Goal: Book appointment/travel/reservation

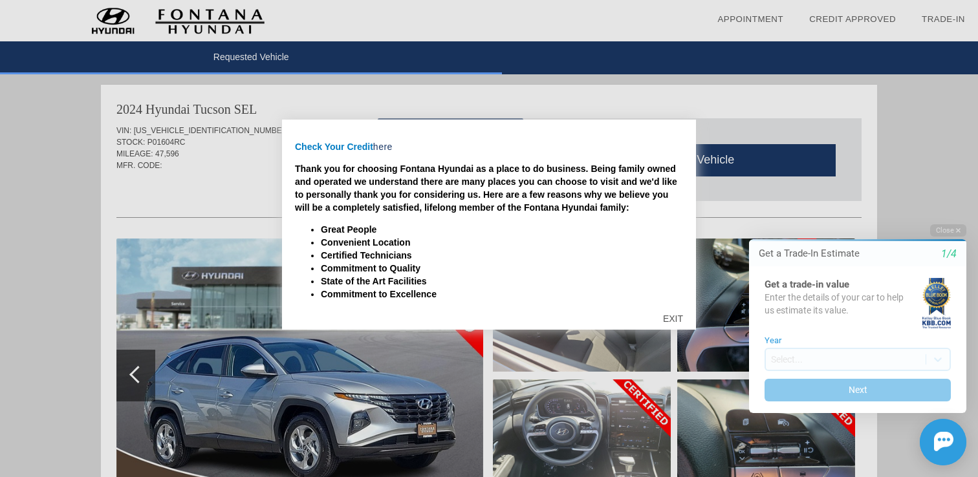
scroll to position [185, 0]
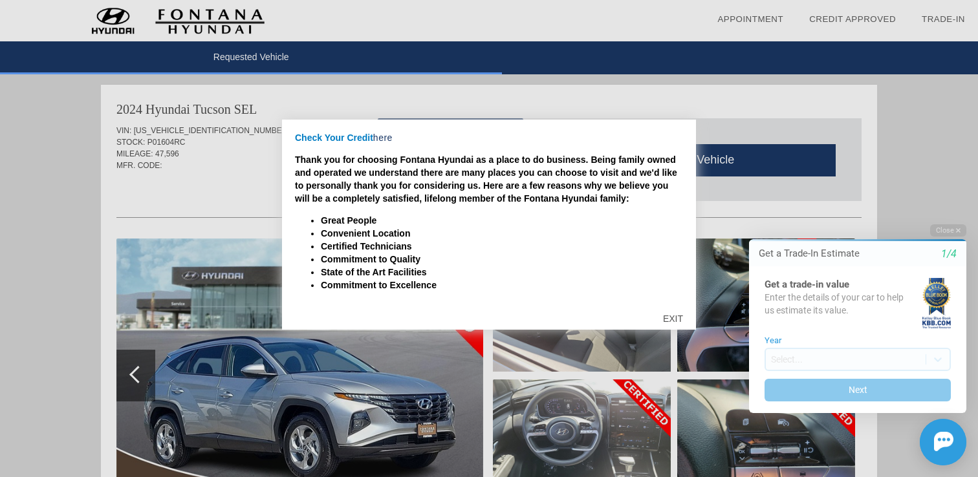
click at [674, 320] on div "EXIT" at bounding box center [673, 318] width 46 height 39
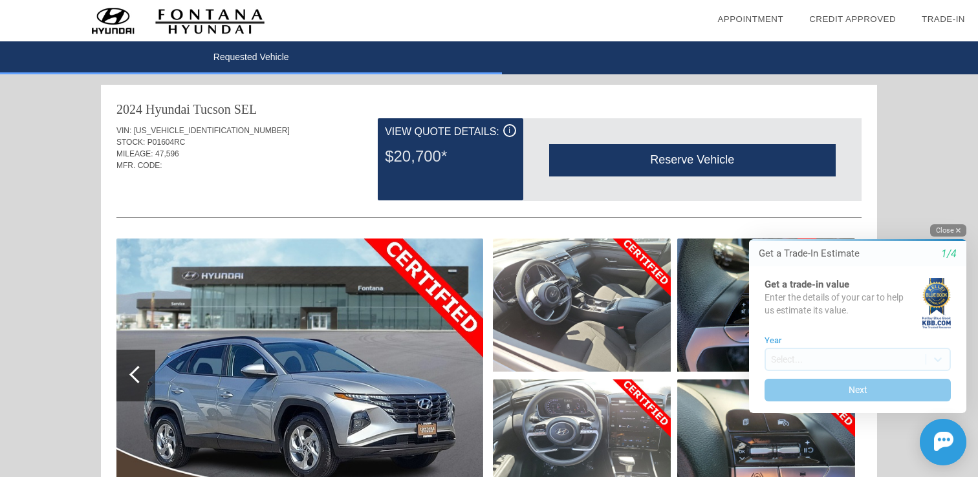
click at [958, 233] on icon "button" at bounding box center [958, 230] width 5 height 7
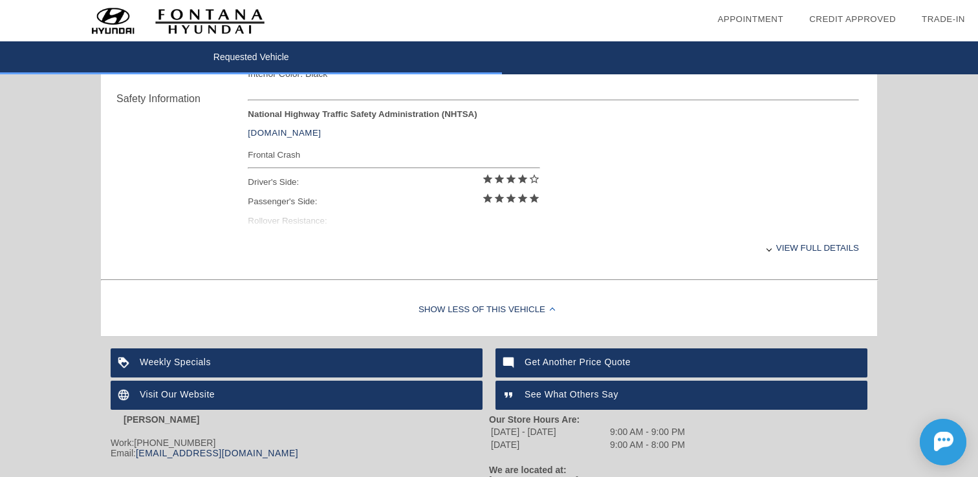
scroll to position [588, 0]
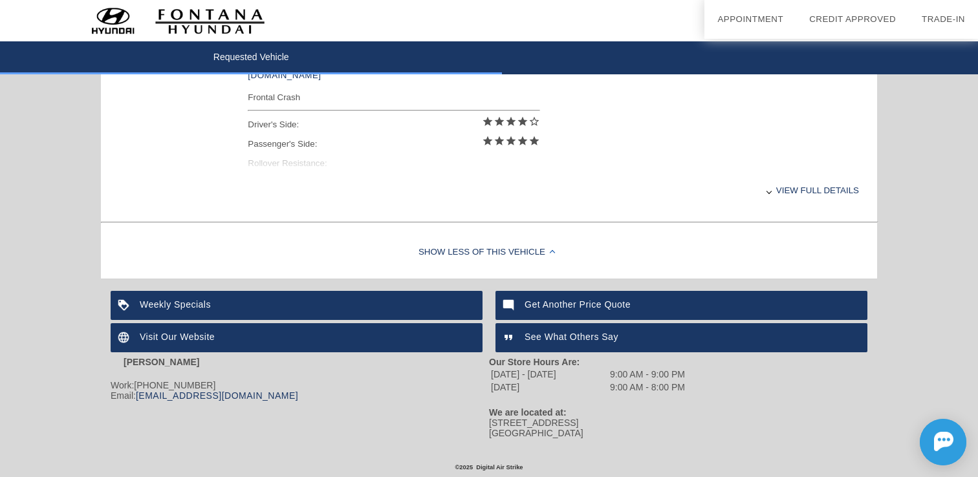
click at [412, 340] on div "Visit Our Website" at bounding box center [297, 337] width 372 height 29
click at [387, 309] on div "Weekly Specials" at bounding box center [297, 305] width 372 height 29
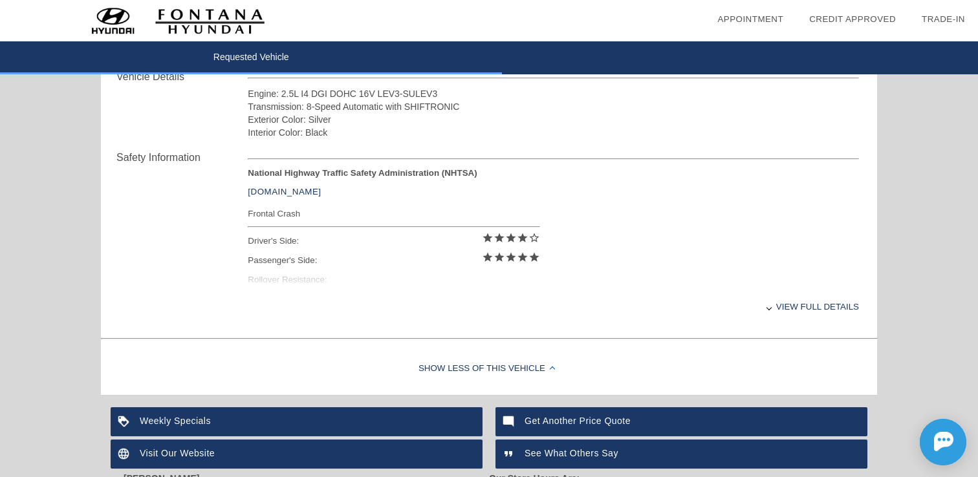
scroll to position [475, 0]
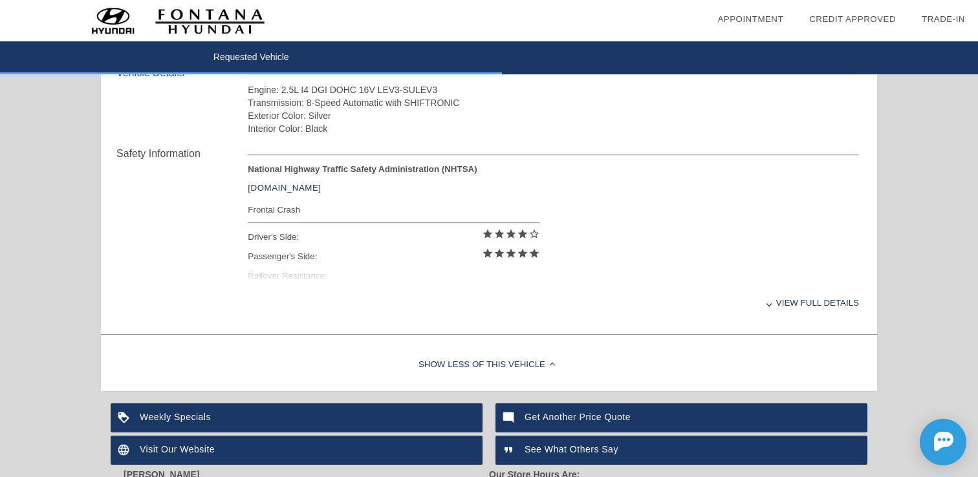
click at [766, 307] on div "View full details" at bounding box center [553, 303] width 611 height 32
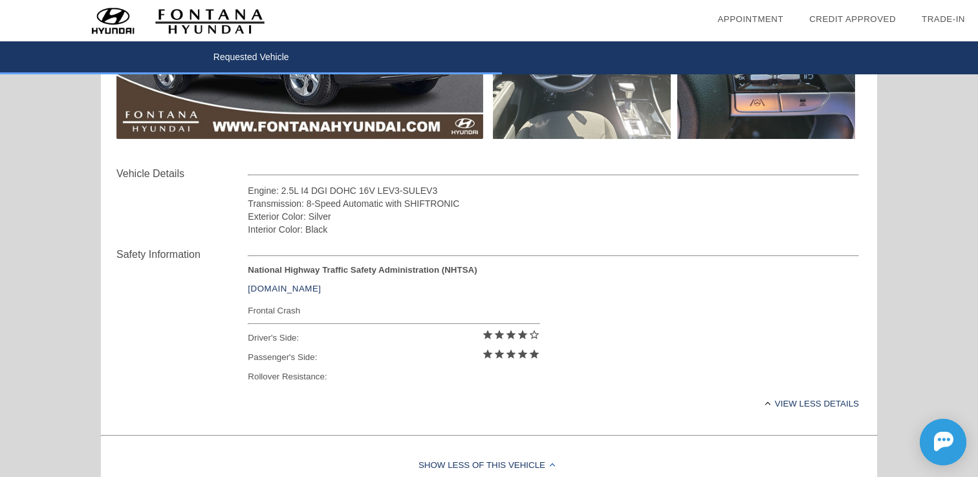
scroll to position [0, 0]
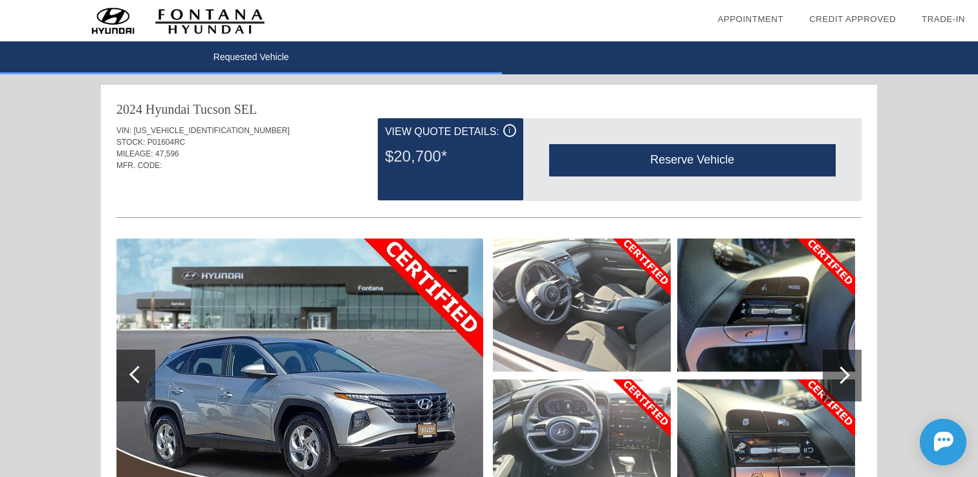
click at [778, 12] on li "date_range Appointment" at bounding box center [750, 19] width 92 height 39
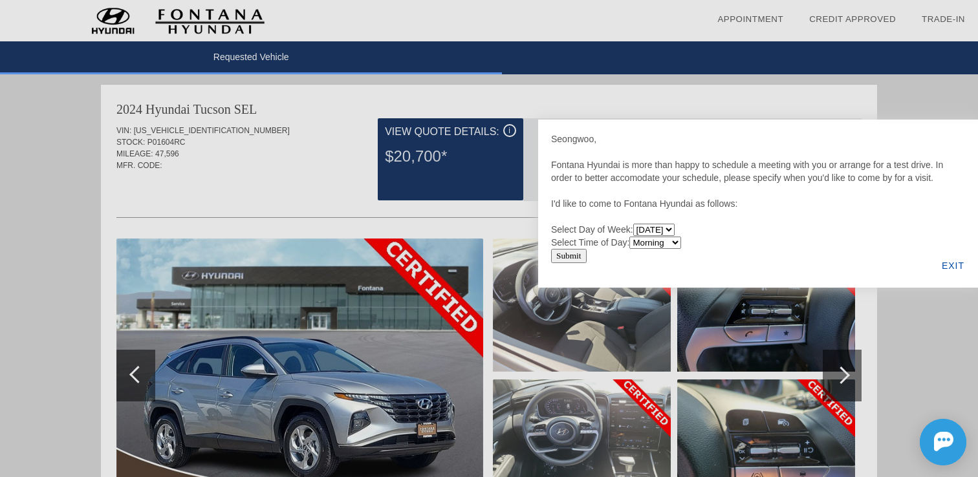
click at [669, 233] on select "[DATE] [DATE] [DATE] [DATE] [DATE] [DATE] [DATE]" at bounding box center [653, 230] width 41 height 12
click at [673, 235] on select "[DATE] [DATE] [DATE] [DATE] [DATE] [DATE] [DATE]" at bounding box center [653, 230] width 41 height 12
click at [675, 232] on select "[DATE] [DATE] [DATE] [DATE] [DATE] [DATE] [DATE]" at bounding box center [653, 230] width 41 height 12
select select "[DATE]"
click at [634, 224] on select "[DATE] [DATE] [DATE] [DATE] [DATE] [DATE] [DATE]" at bounding box center [653, 230] width 41 height 12
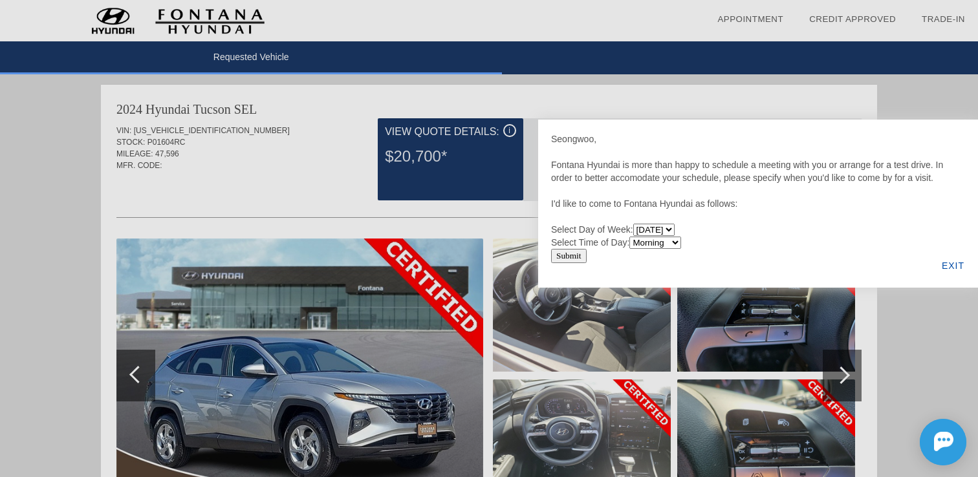
click at [673, 243] on select "Morning Afternoon Evening" at bounding box center [655, 243] width 52 height 12
select select "Evening"
click at [632, 237] on select "Morning Afternoon Evening" at bounding box center [655, 243] width 52 height 12
click at [749, 261] on div "Submit" at bounding box center [758, 256] width 414 height 14
click at [669, 90] on div at bounding box center [489, 238] width 978 height 477
